Goal: Information Seeking & Learning: Check status

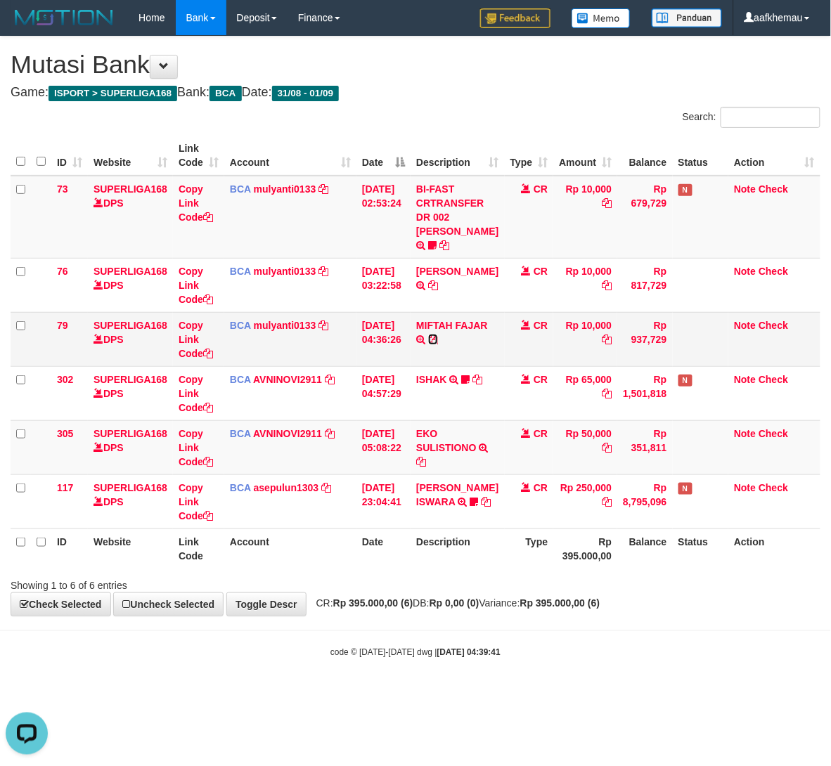
click at [438, 344] on icon at bounding box center [433, 340] width 10 height 10
click at [290, 331] on link "mulyanti0133" at bounding box center [285, 325] width 63 height 11
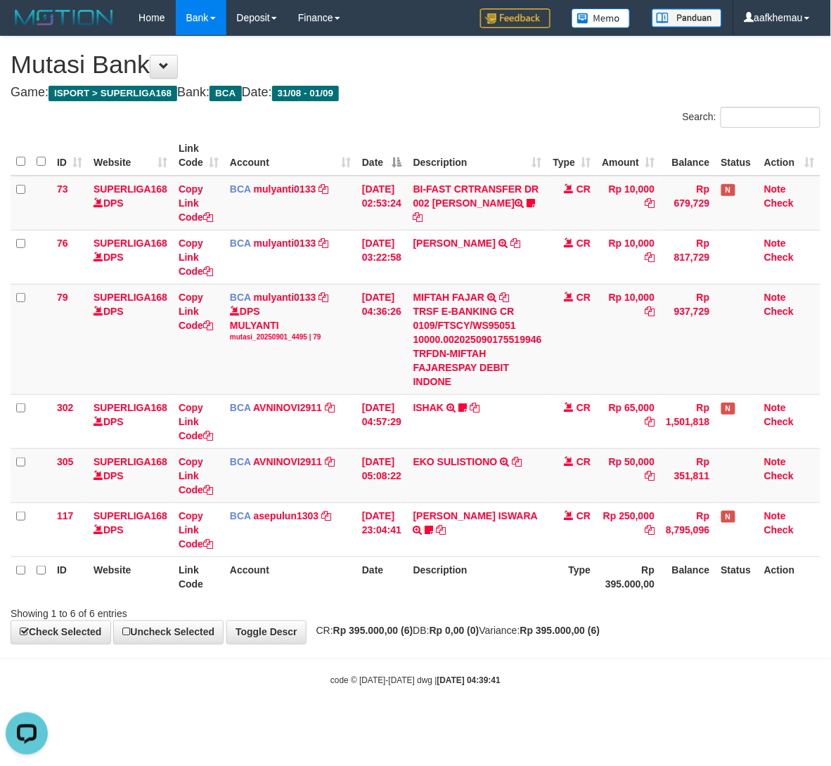
click at [536, 82] on div "**********" at bounding box center [415, 340] width 831 height 607
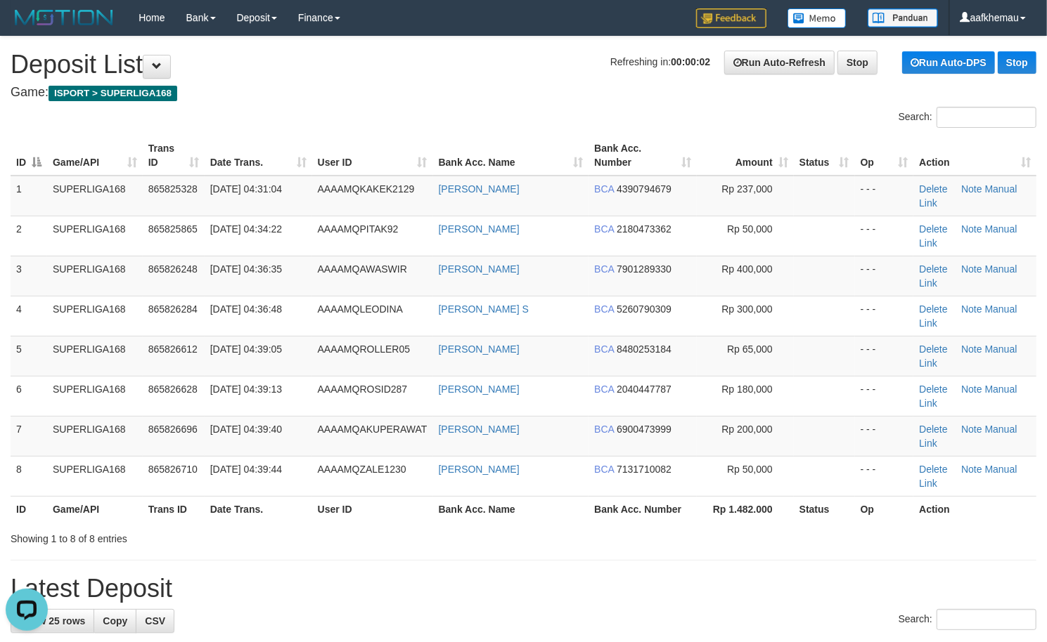
click at [305, 108] on div "Search:" at bounding box center [523, 119] width 1047 height 25
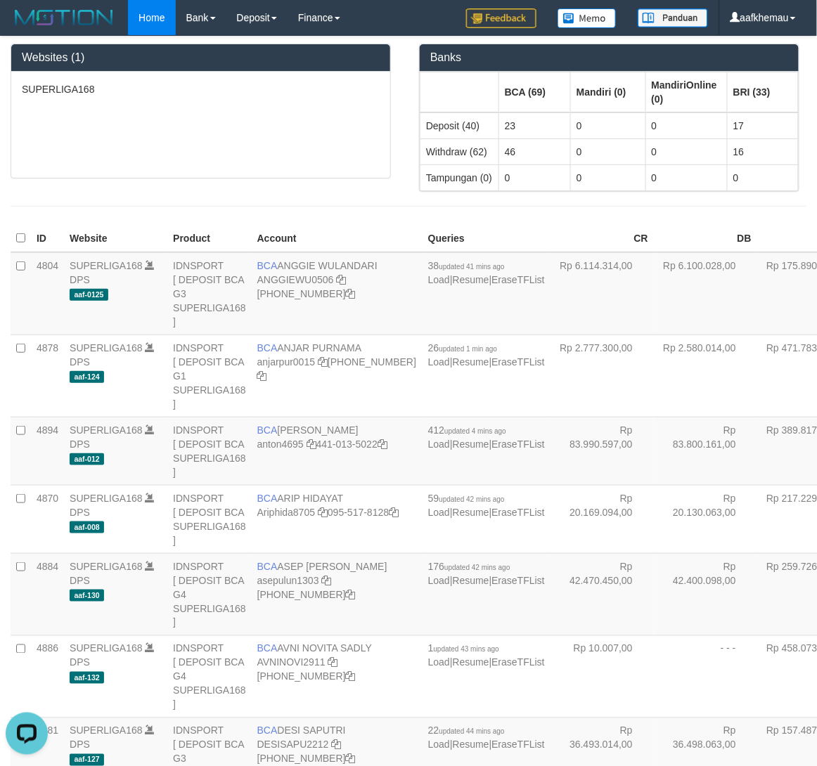
scroll to position [1533, 0]
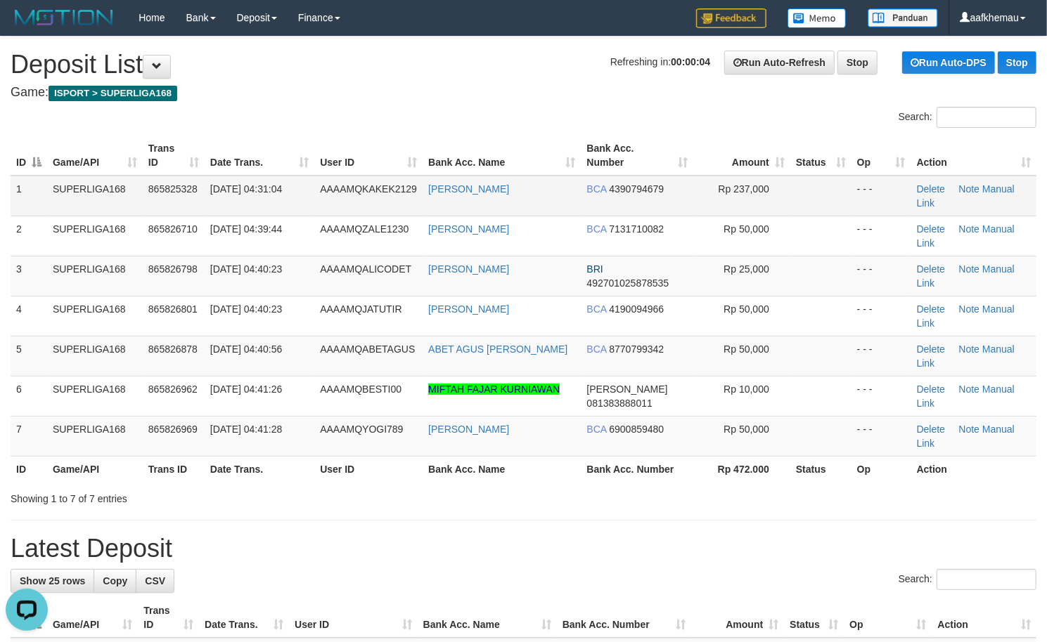
drag, startPoint x: 446, startPoint y: 201, endPoint x: 411, endPoint y: 198, distance: 34.6
click at [411, 198] on tr "1 SUPERLIGA168 865825328 01/09/2025 04:31:04 AAAAMQKAKEK2129 IRSYAD SUKO FANANI…" at bounding box center [524, 196] width 1026 height 41
copy link "RSYAD SUKO FANANI"
drag, startPoint x: 552, startPoint y: 194, endPoint x: 431, endPoint y: 197, distance: 121.6
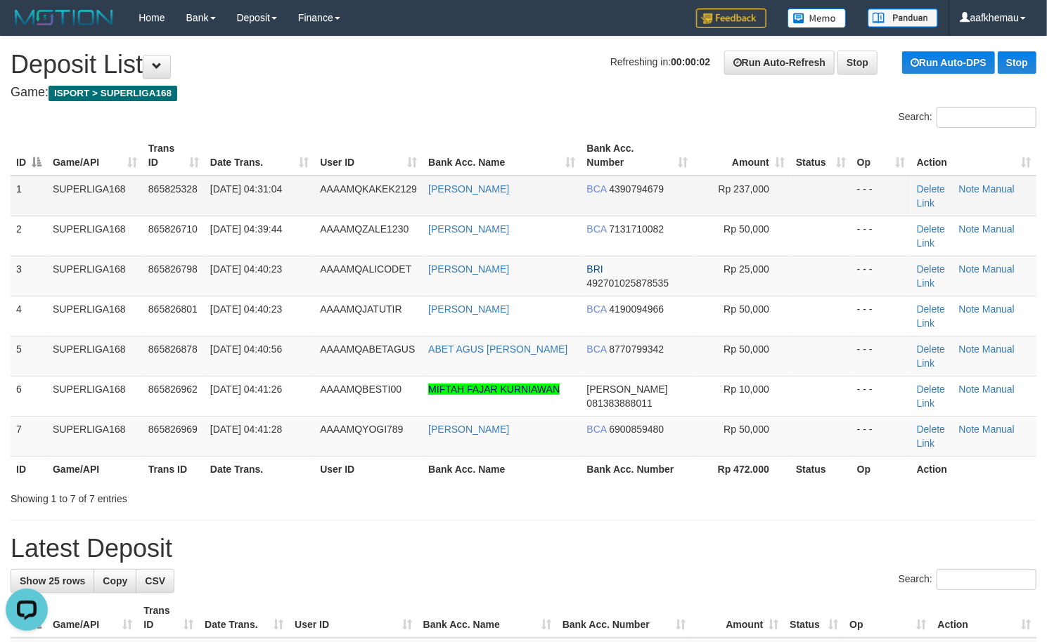
click at [431, 197] on td "[PERSON_NAME]" at bounding box center [501, 196] width 158 height 41
click at [467, 93] on h4 "Game: ISPORT > SUPERLIGA168" at bounding box center [524, 93] width 1026 height 14
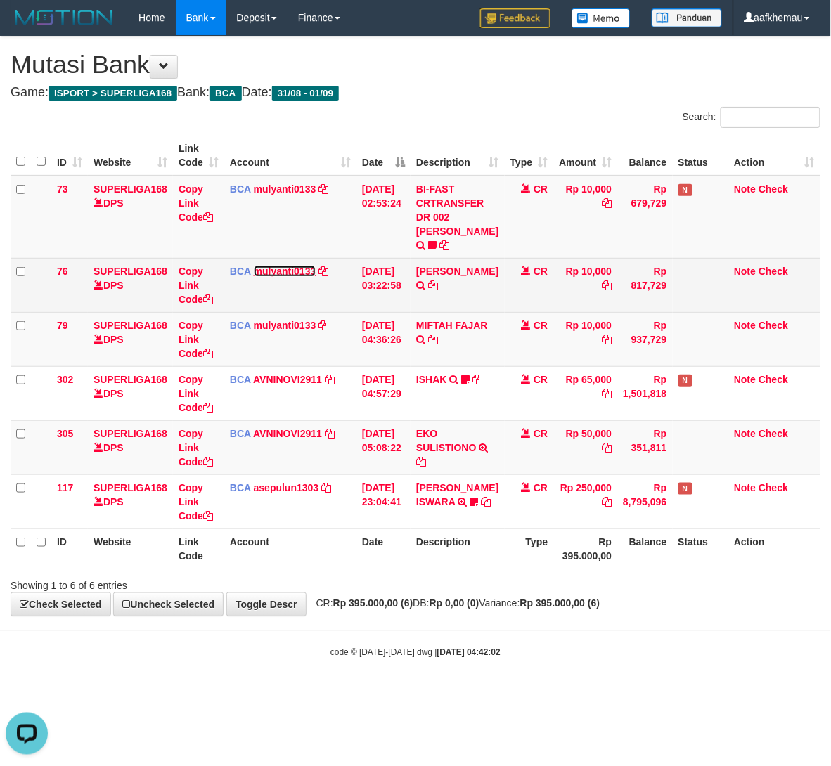
click at [256, 277] on link "mulyanti0133" at bounding box center [285, 271] width 63 height 11
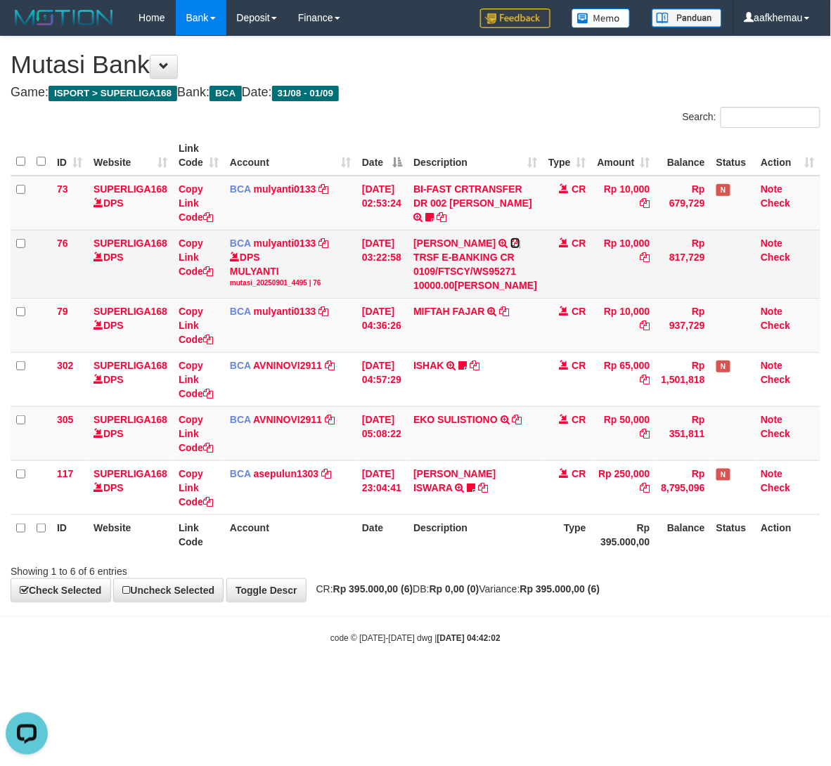
click at [510, 248] on icon at bounding box center [515, 243] width 10 height 10
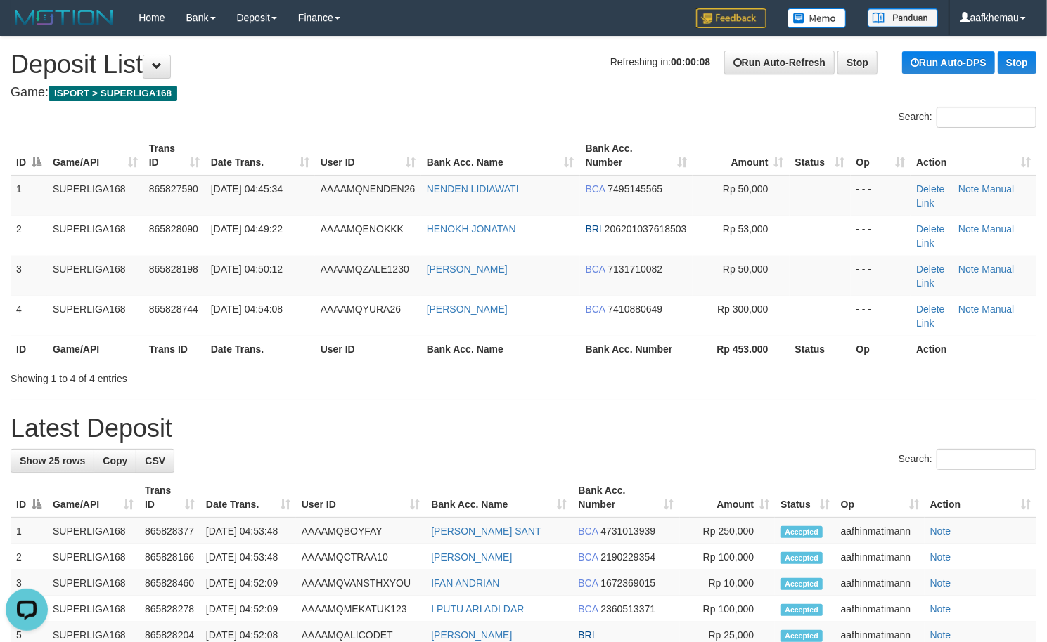
click at [538, 98] on h4 "Game: ISPORT > SUPERLIGA168" at bounding box center [524, 93] width 1026 height 14
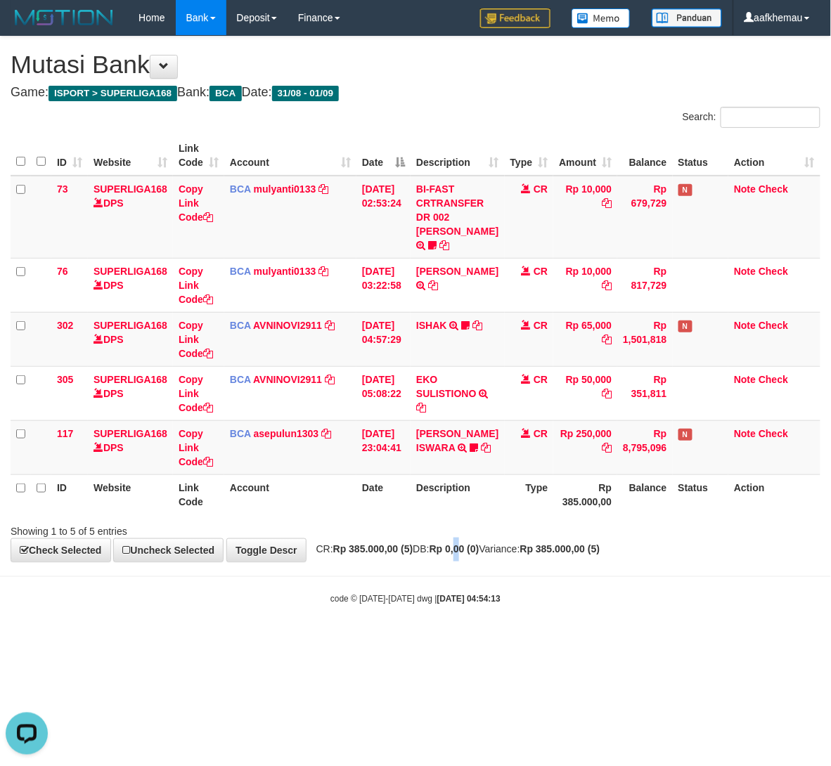
click at [479, 555] on strong "Rp 0,00 (0)" at bounding box center [454, 548] width 50 height 11
drag, startPoint x: 656, startPoint y: 585, endPoint x: 659, endPoint y: 566, distance: 19.2
click at [656, 568] on body "Toggle navigation Home Bank Account List Load By Website Group [ISPORT] SUPERLI…" at bounding box center [415, 320] width 831 height 640
